Goal: Task Accomplishment & Management: Manage account settings

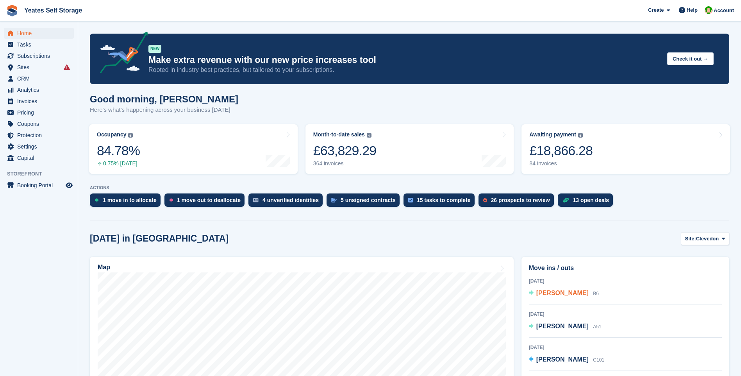
click at [563, 293] on span "[PERSON_NAME]" at bounding box center [562, 292] width 52 height 7
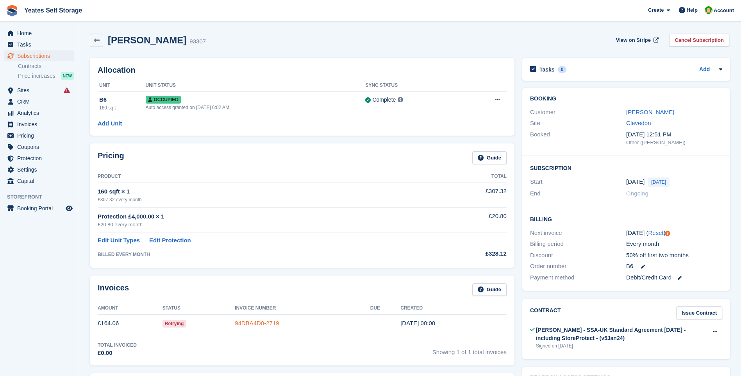
click at [260, 325] on link "94DBA4D0-2719" at bounding box center [257, 322] width 44 height 7
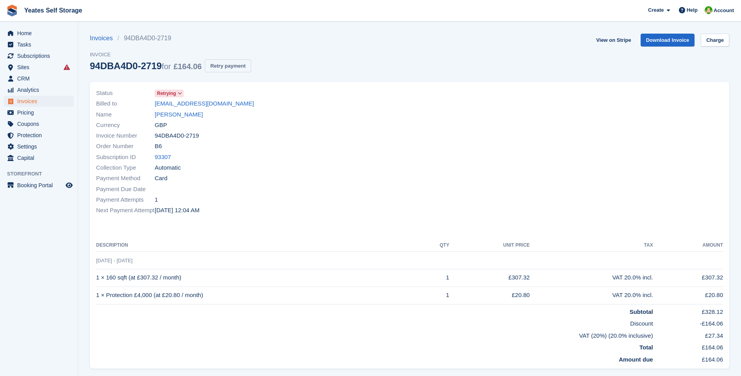
drag, startPoint x: 217, startPoint y: 66, endPoint x: 415, endPoint y: 37, distance: 200.1
click at [217, 66] on button "Retry payment" at bounding box center [228, 65] width 46 height 13
click at [29, 32] on span "Home" at bounding box center [40, 33] width 47 height 11
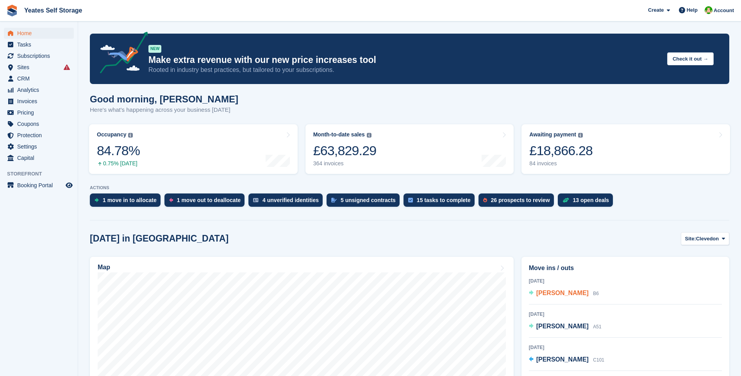
click at [562, 292] on span "[PERSON_NAME]" at bounding box center [562, 292] width 52 height 7
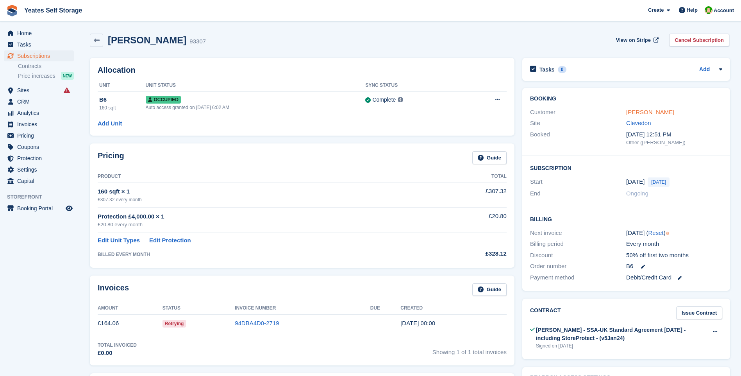
click at [648, 112] on link "[PERSON_NAME]" at bounding box center [650, 112] width 48 height 7
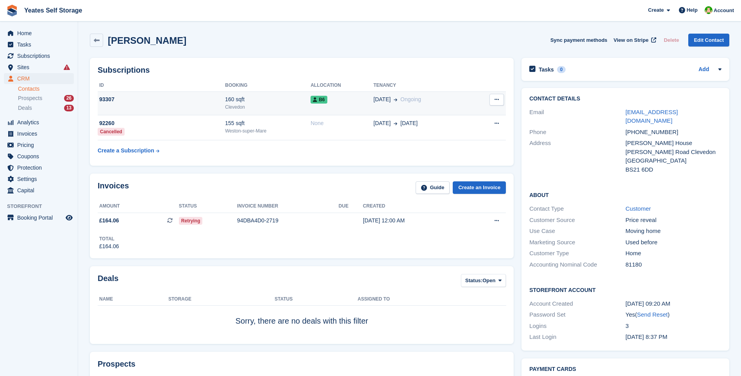
click at [411, 98] on span "Ongoing" at bounding box center [410, 99] width 21 height 6
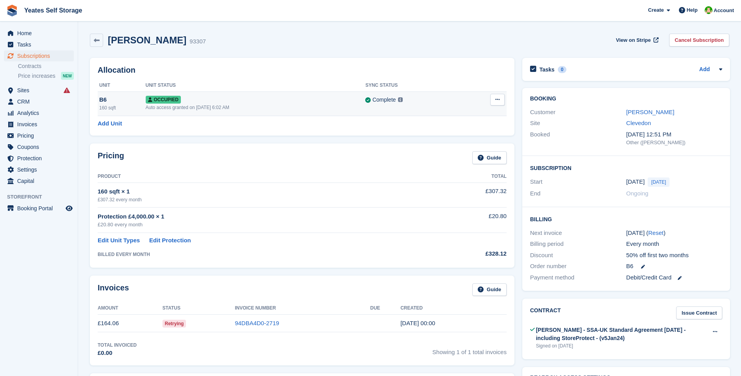
click at [492, 98] on button at bounding box center [497, 100] width 14 height 12
click at [453, 117] on p "Overlock" at bounding box center [467, 115] width 68 height 10
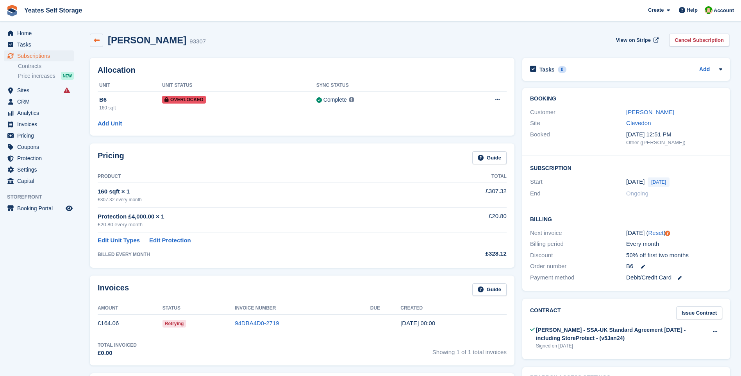
click at [99, 40] on icon at bounding box center [97, 40] width 6 height 6
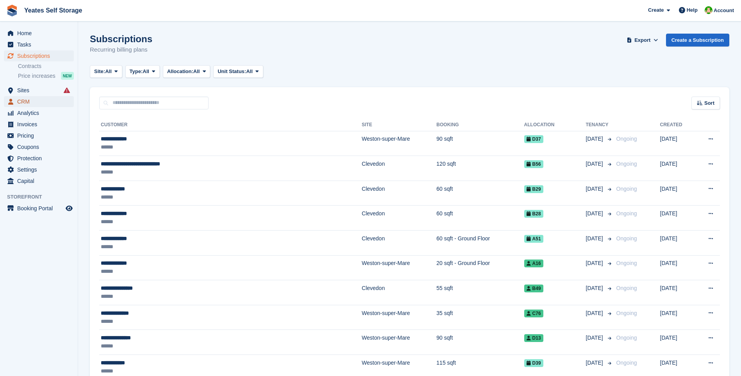
click at [21, 99] on span "CRM" at bounding box center [40, 101] width 47 height 11
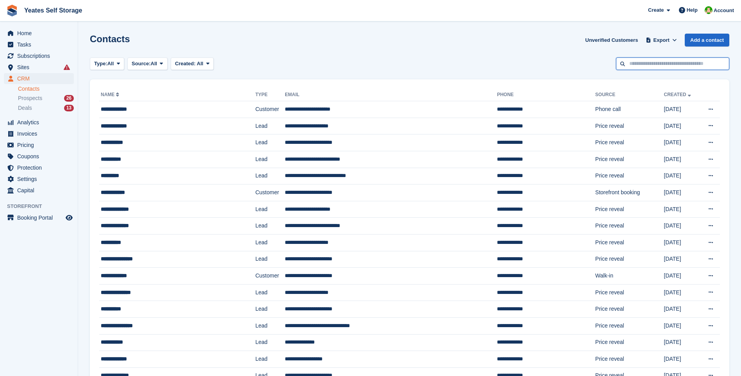
click at [657, 67] on input "text" at bounding box center [672, 63] width 113 height 13
type input "********"
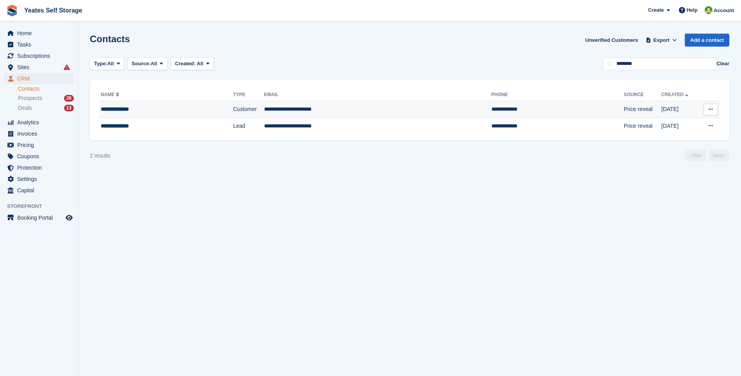
click at [290, 107] on td "**********" at bounding box center [377, 109] width 227 height 17
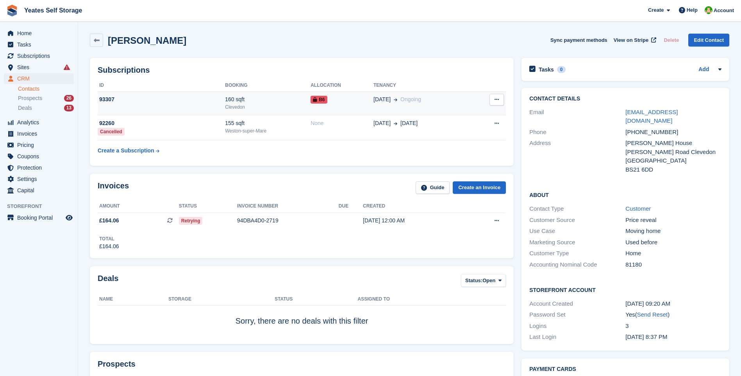
click at [498, 102] on icon at bounding box center [496, 99] width 4 height 5
click at [112, 222] on span "£164.06" at bounding box center [109, 220] width 20 height 8
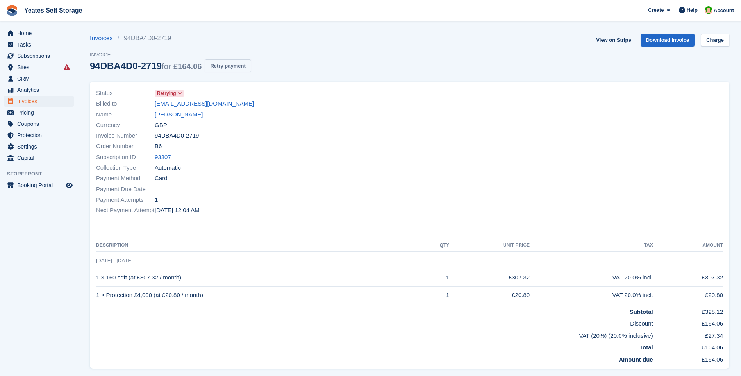
click at [226, 66] on button "Retry payment" at bounding box center [228, 65] width 46 height 13
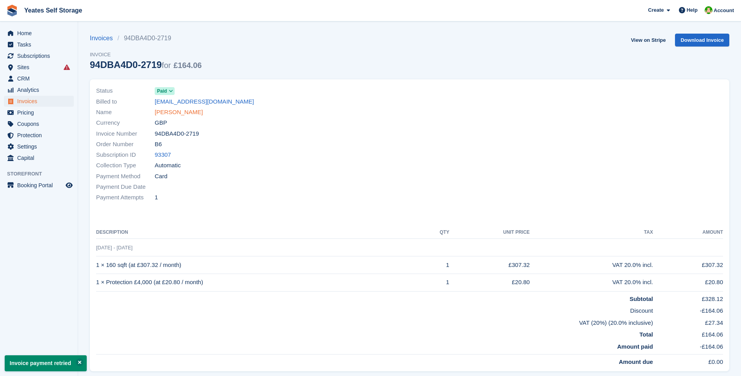
click at [187, 110] on link "[PERSON_NAME]" at bounding box center [179, 112] width 48 height 9
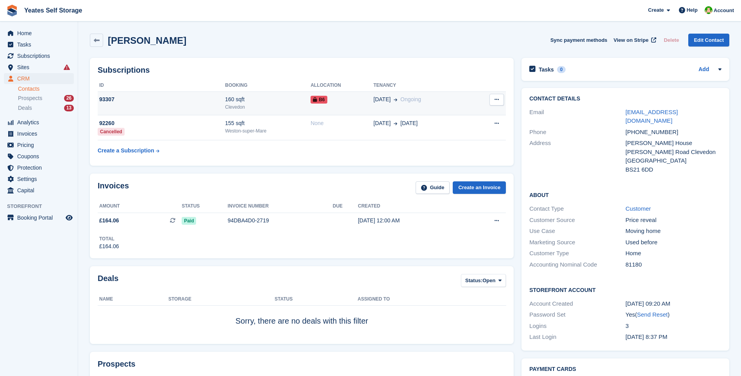
click at [381, 100] on span "[DATE]" at bounding box center [381, 99] width 17 height 8
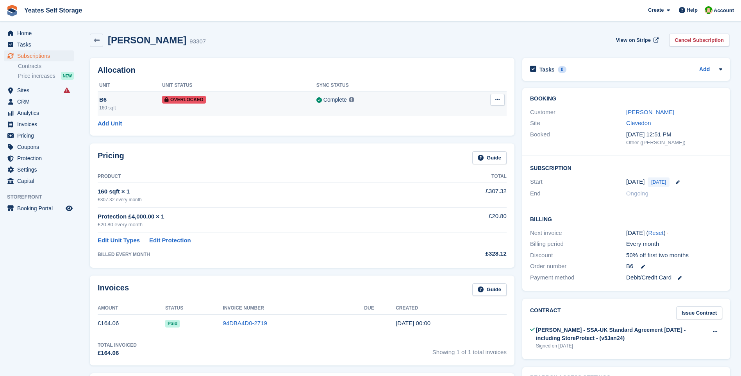
click at [495, 100] on icon at bounding box center [497, 99] width 4 height 5
click at [451, 117] on p "Remove Overlock" at bounding box center [467, 115] width 68 height 10
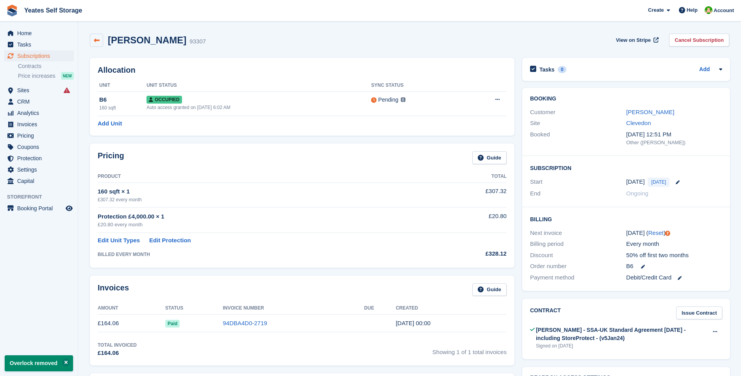
click at [99, 39] on icon at bounding box center [97, 40] width 6 height 6
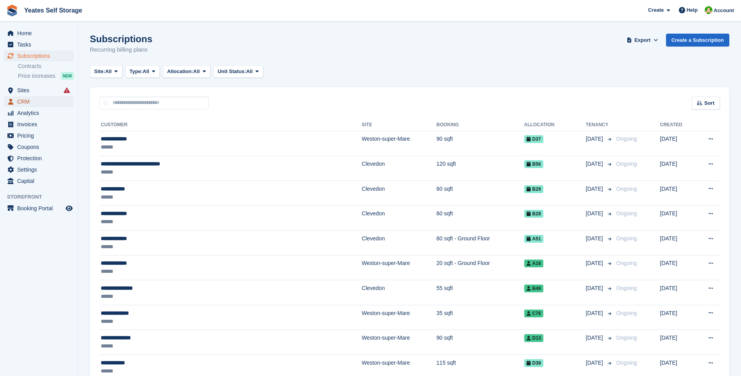
click at [28, 99] on span "CRM" at bounding box center [40, 101] width 47 height 11
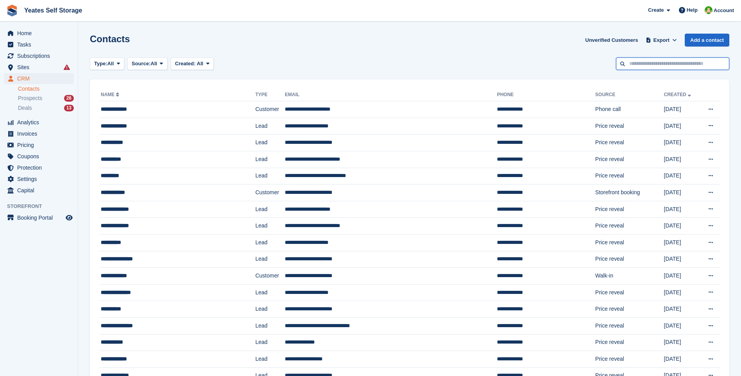
click at [638, 66] on input "text" at bounding box center [672, 63] width 113 height 13
type input "********"
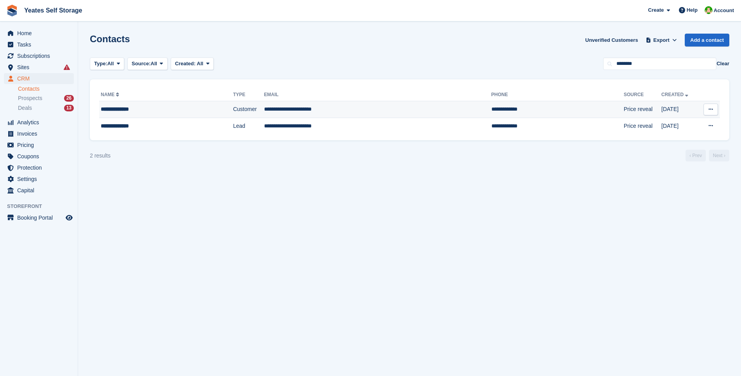
click at [280, 108] on td "**********" at bounding box center [377, 109] width 227 height 17
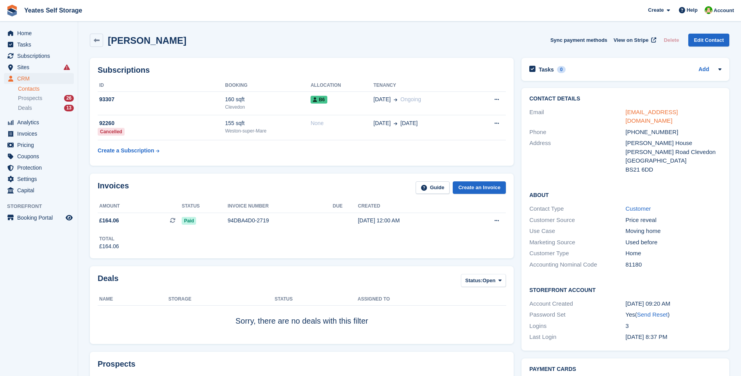
click at [677, 111] on link "[EMAIL_ADDRESS][DOMAIN_NAME]" at bounding box center [651, 117] width 52 height 16
